Goal: Task Accomplishment & Management: Use online tool/utility

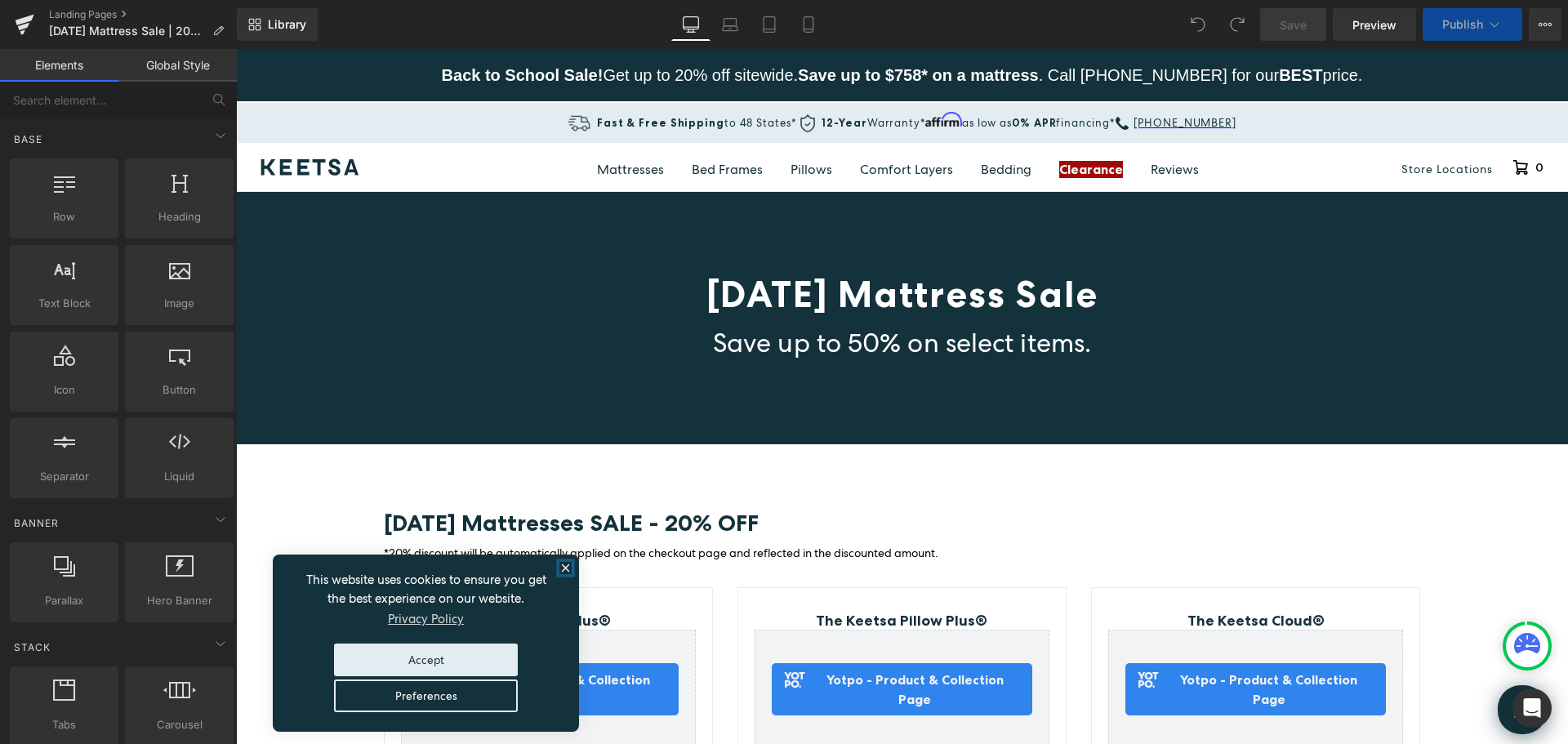
click at [563, 561] on icon "close" at bounding box center [565, 567] width 13 height 13
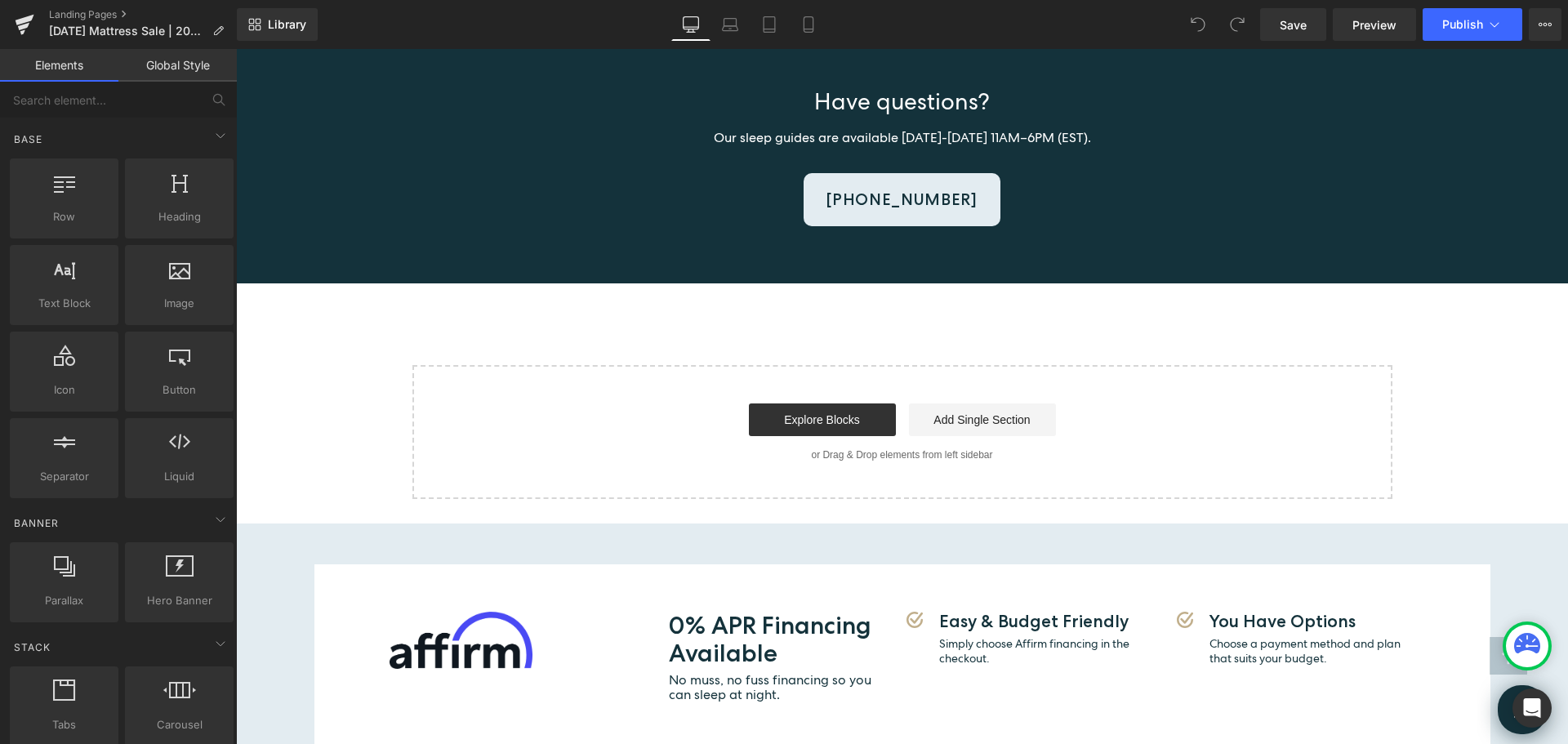
scroll to position [4490, 0]
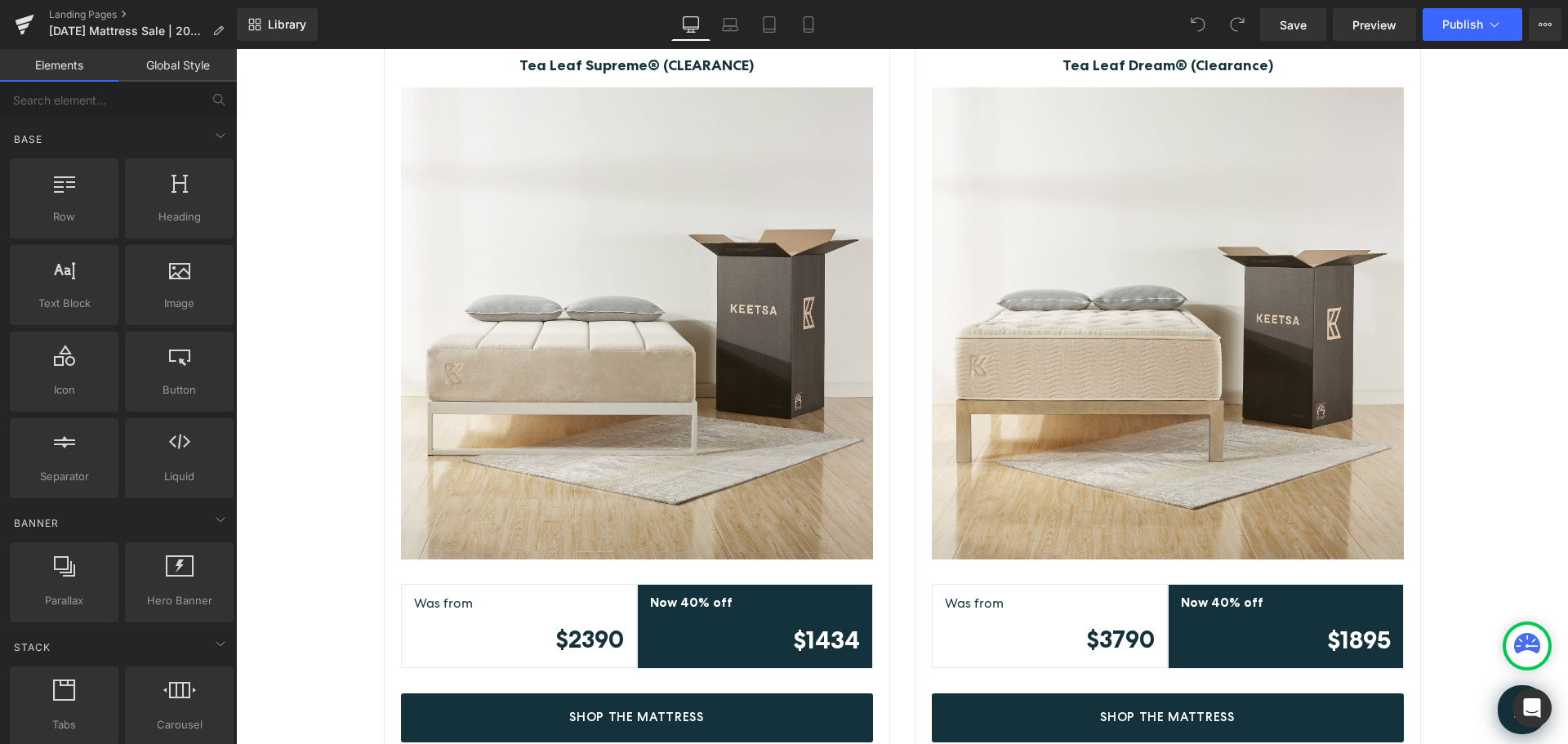
scroll to position [2210, 0]
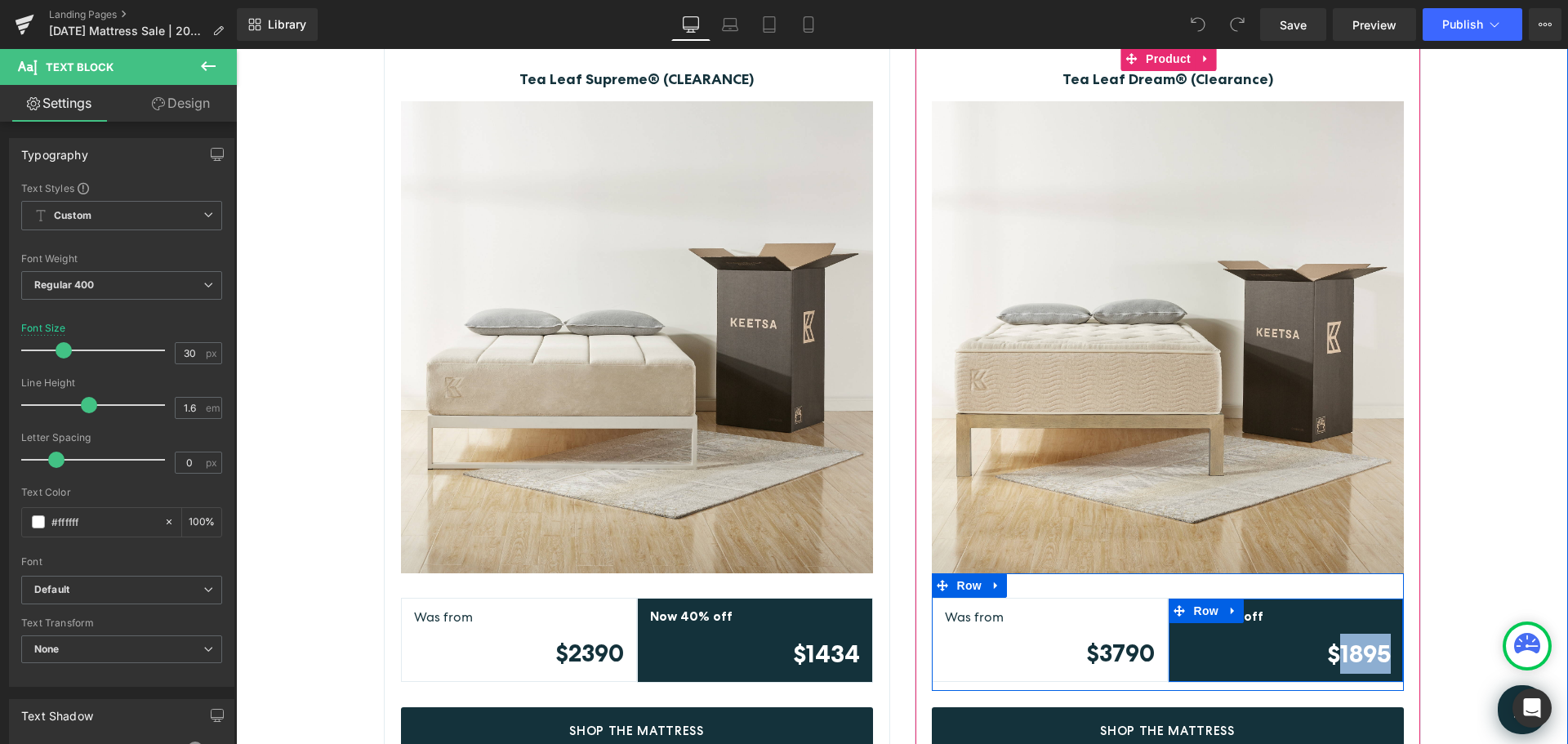
drag, startPoint x: 1334, startPoint y: 608, endPoint x: 1386, endPoint y: 608, distance: 52.0
click at [1386, 608] on div "Now 40% off Text Block $1895 Text Block" at bounding box center [1286, 639] width 235 height 66
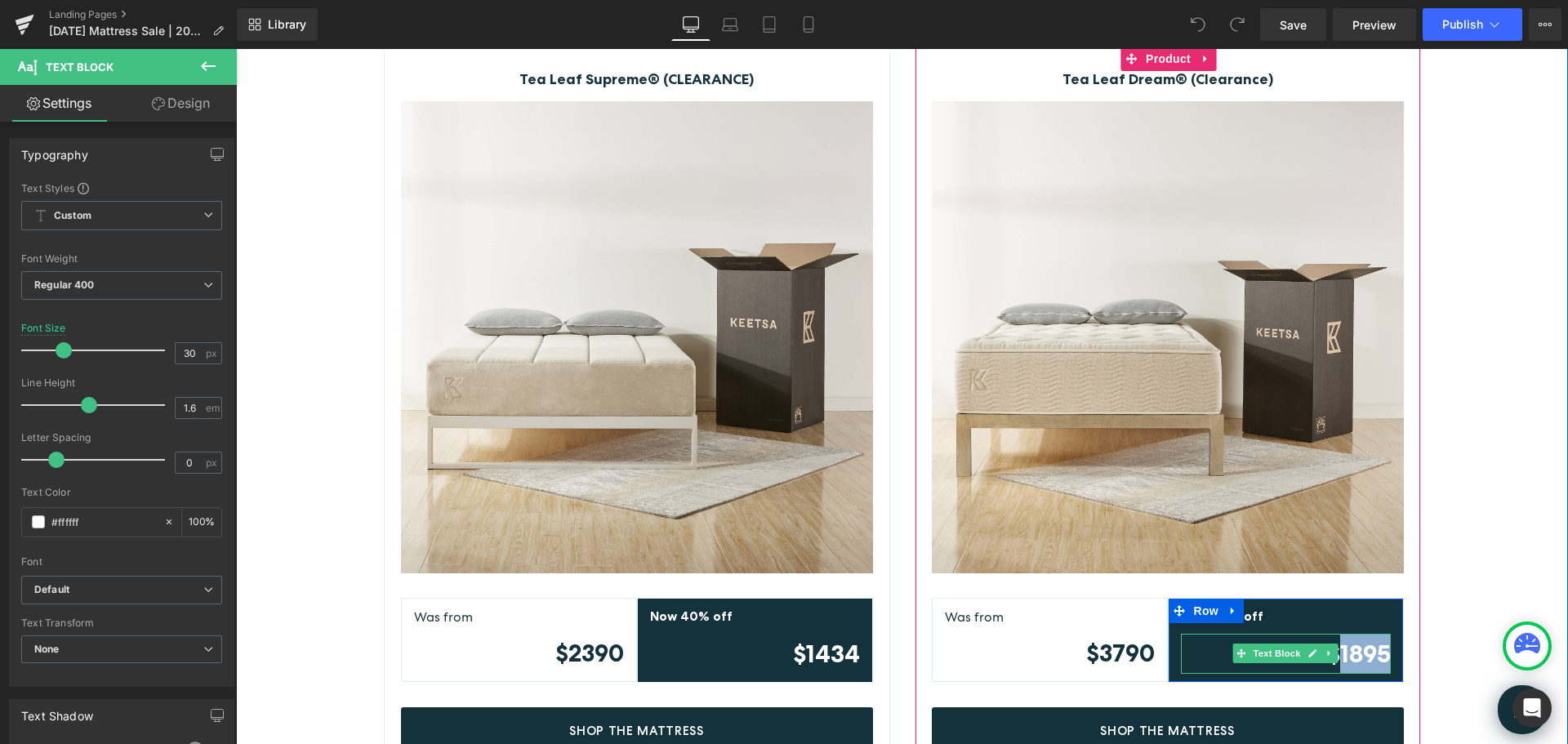
click at [1357, 638] on strong "$1895" at bounding box center [1359, 653] width 64 height 29
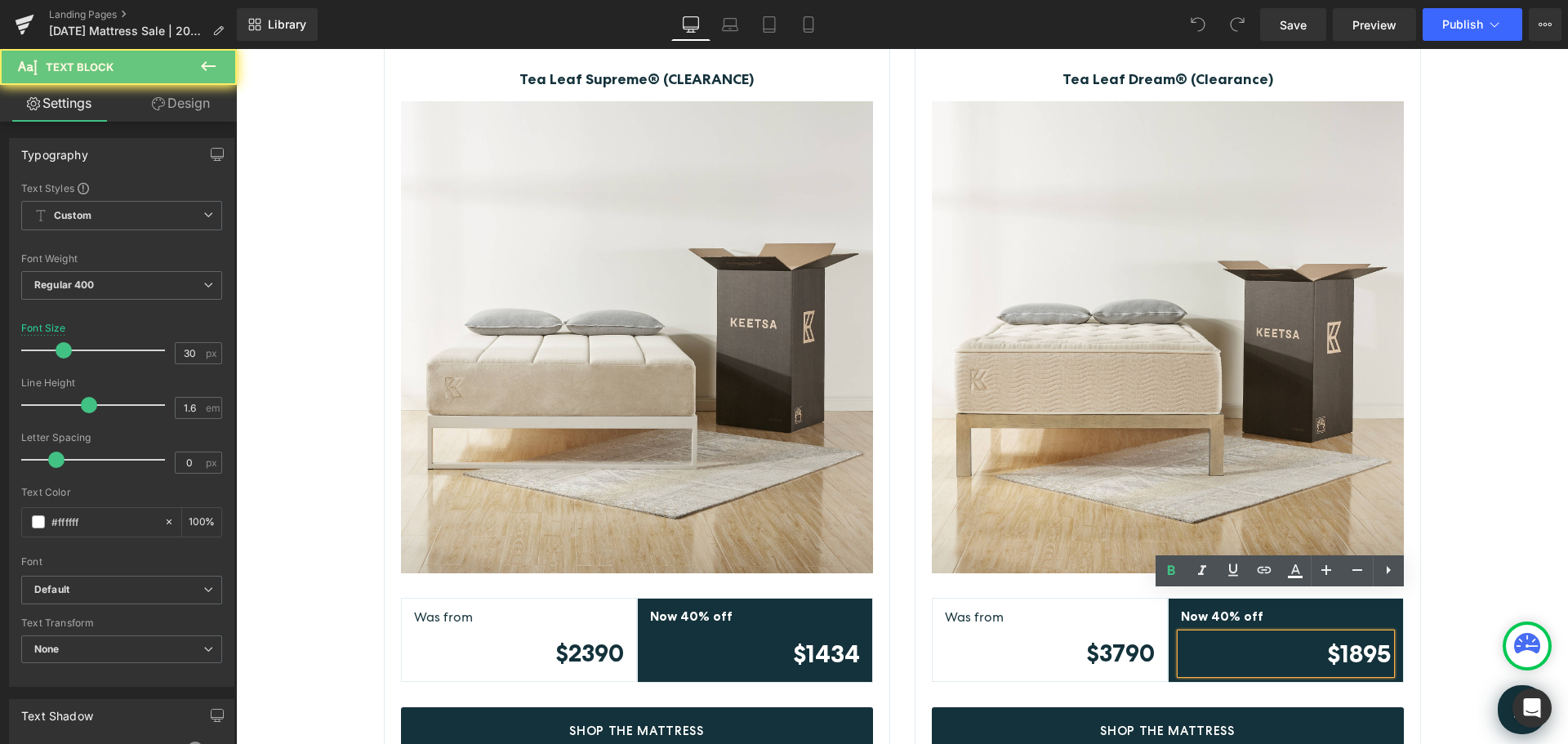
click at [1380, 638] on strong "$1895" at bounding box center [1359, 653] width 64 height 29
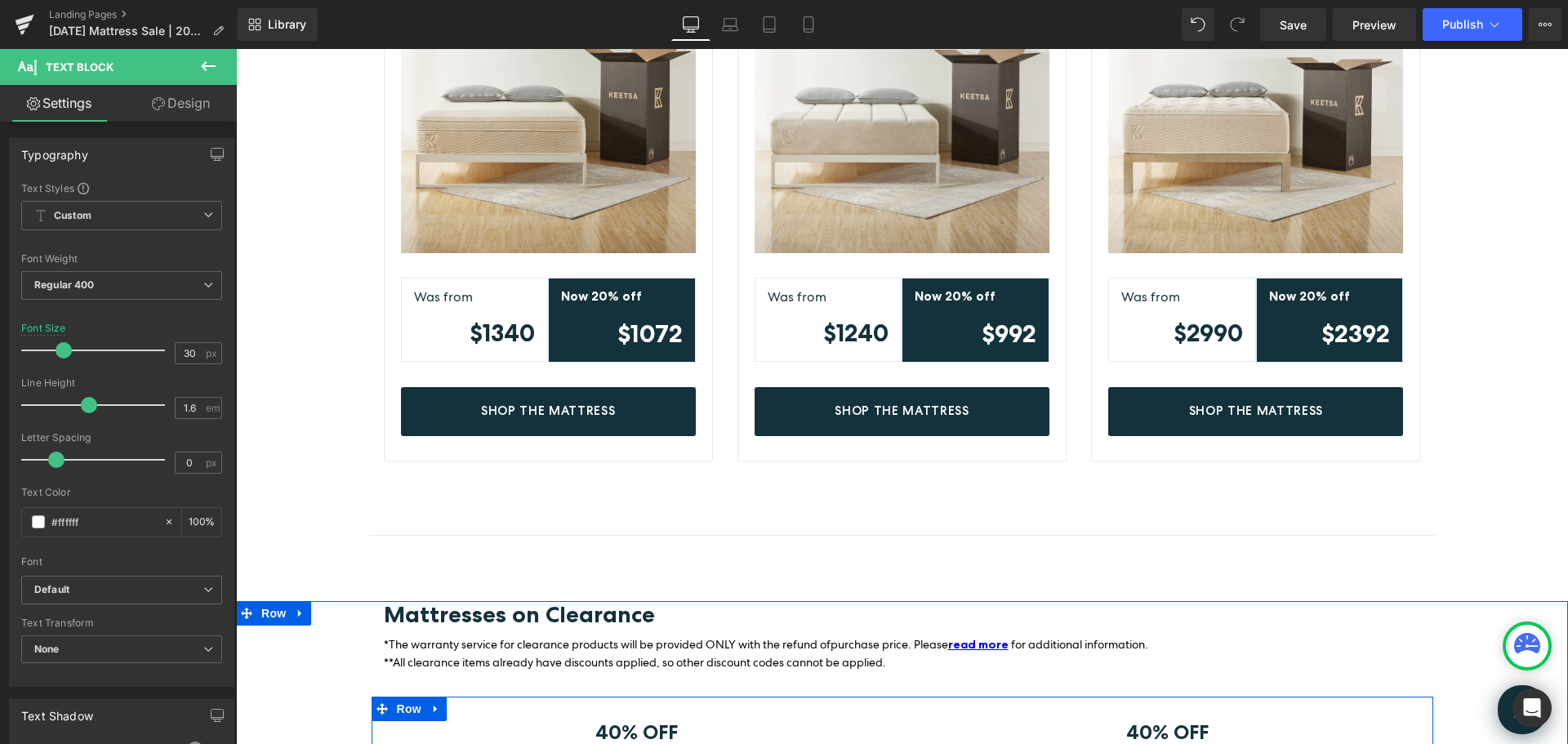
scroll to position [1476, 0]
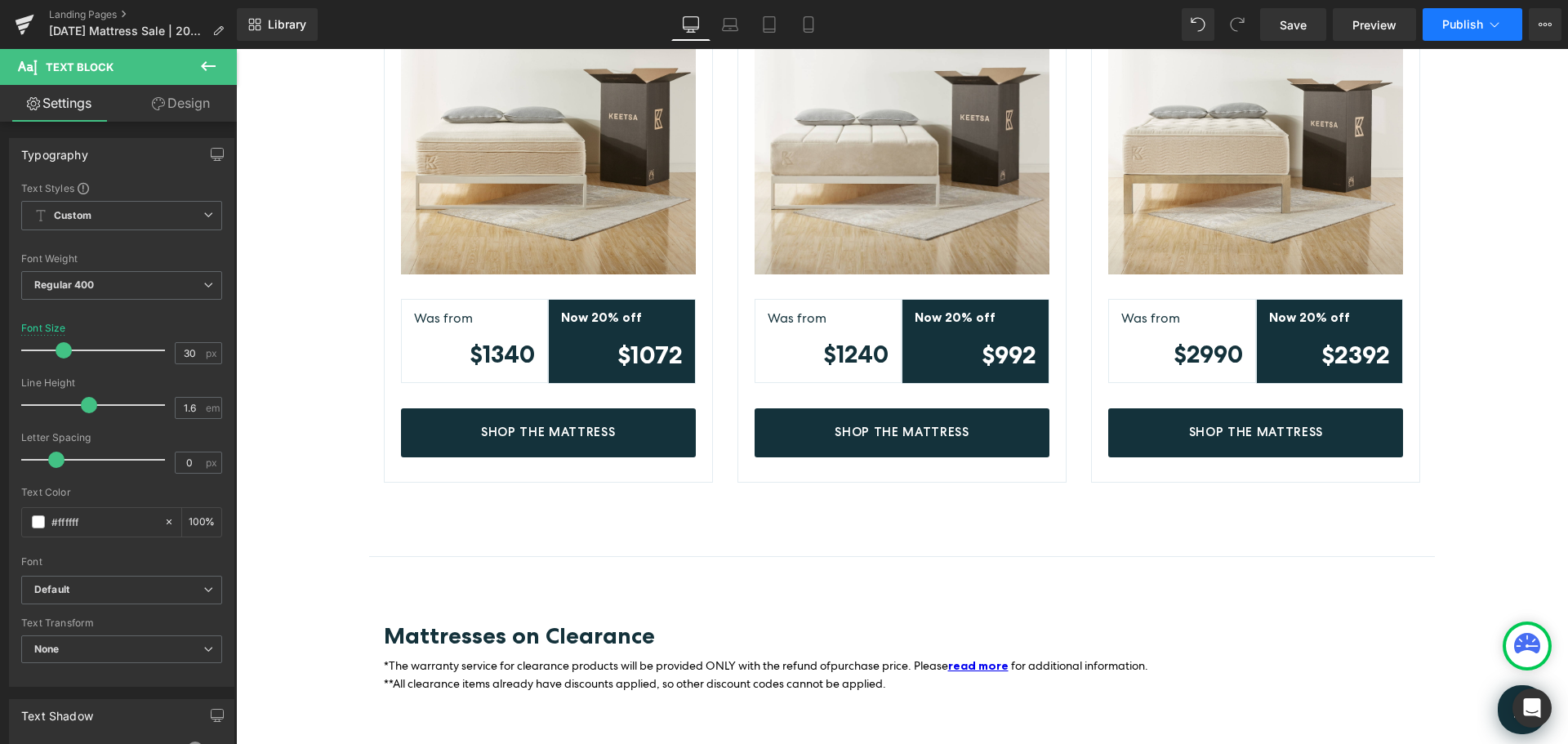
click at [1462, 18] on span "Publish" at bounding box center [1463, 23] width 41 height 13
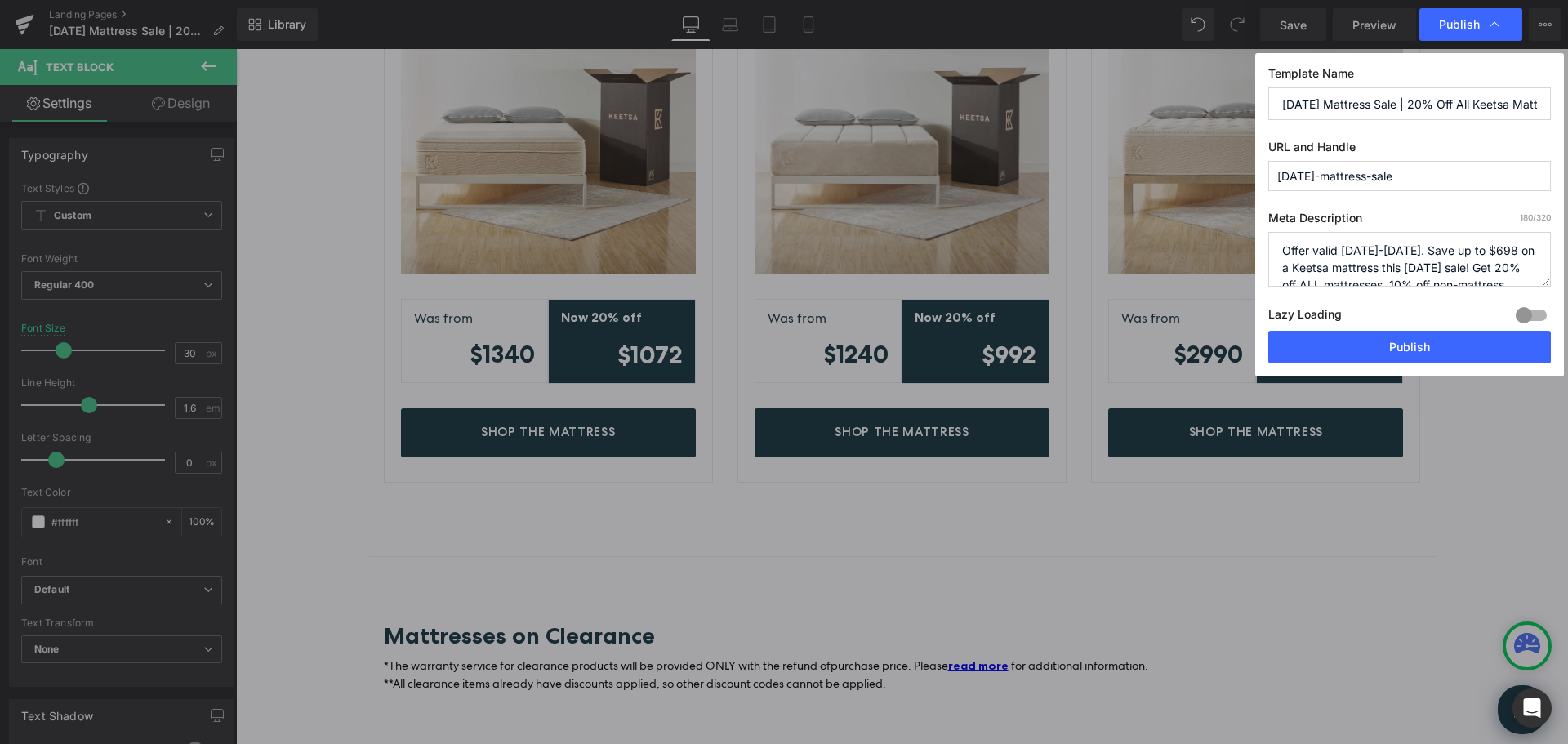
drag, startPoint x: 1499, startPoint y: 253, endPoint x: 1488, endPoint y: 251, distance: 11.2
click at [1488, 251] on textarea "Offer valid [DATE]-[DATE]. Save up to $698 on a Keetsa mattress this [DATE] sal…" at bounding box center [1410, 259] width 283 height 55
type textarea "Offer valid [DATE]-[DATE]. Save up to $758 on a Keetsa mattress this [DATE] sal…"
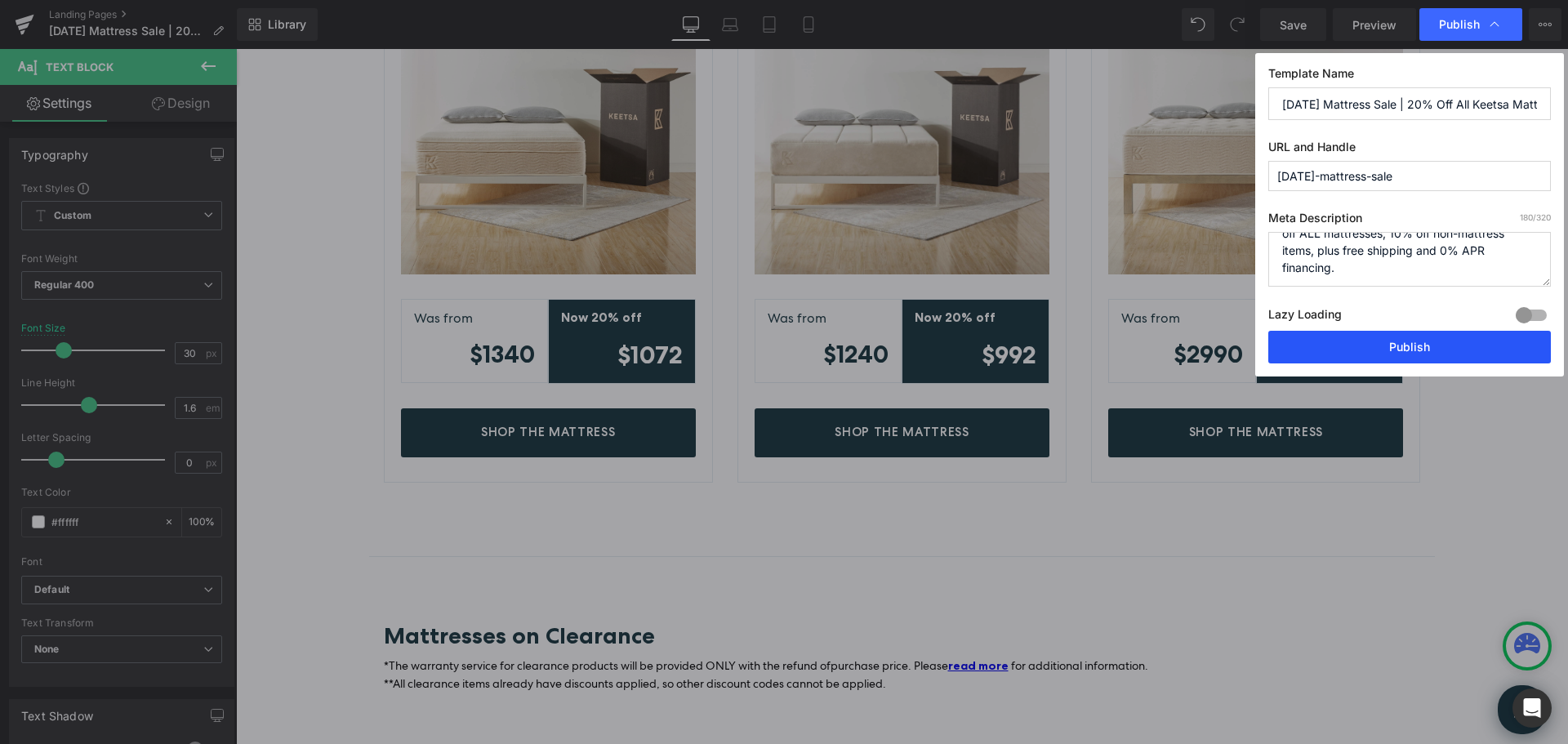
click at [1423, 349] on button "Publish" at bounding box center [1410, 346] width 283 height 32
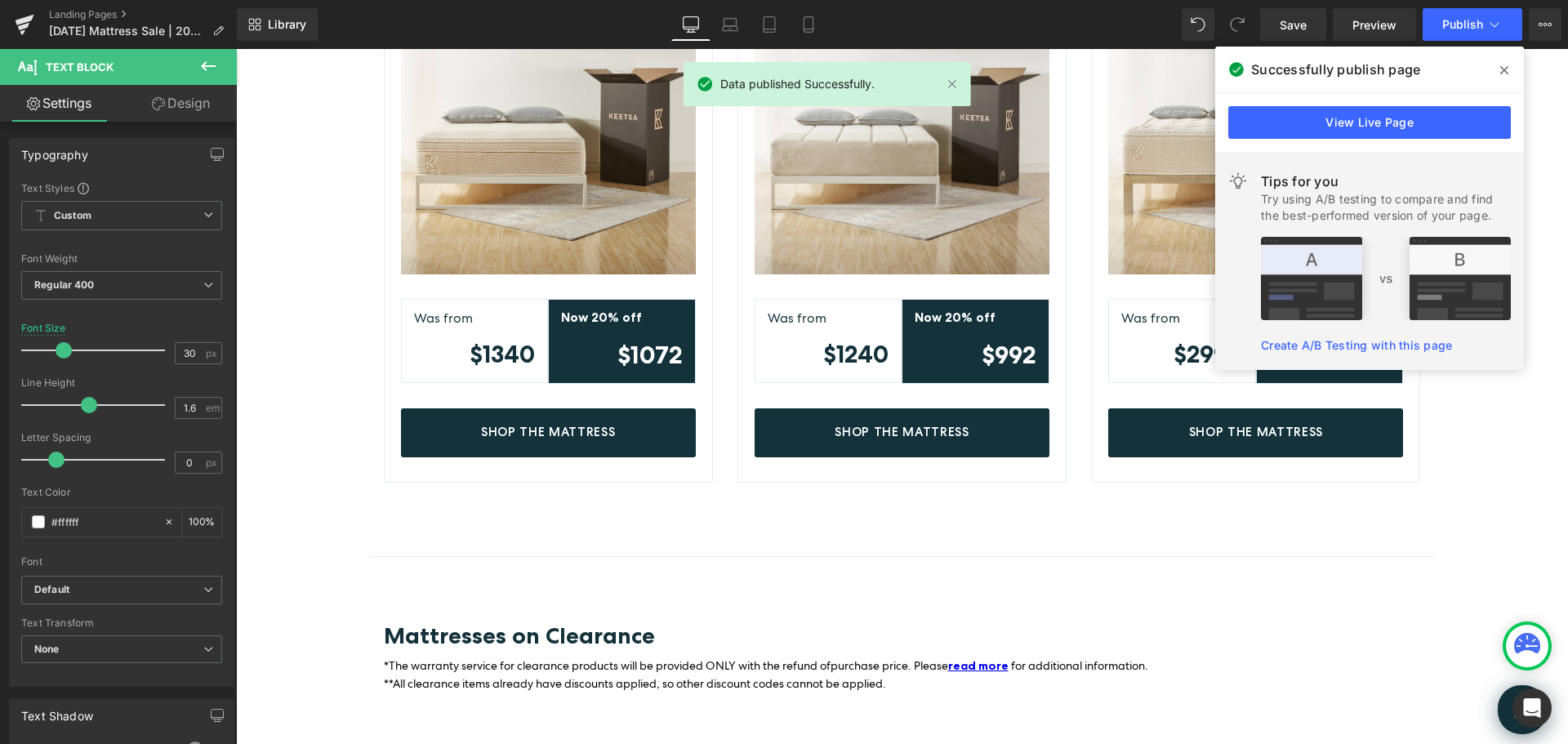
click at [1503, 66] on icon at bounding box center [1504, 69] width 8 height 13
